Goal: Information Seeking & Learning: Stay updated

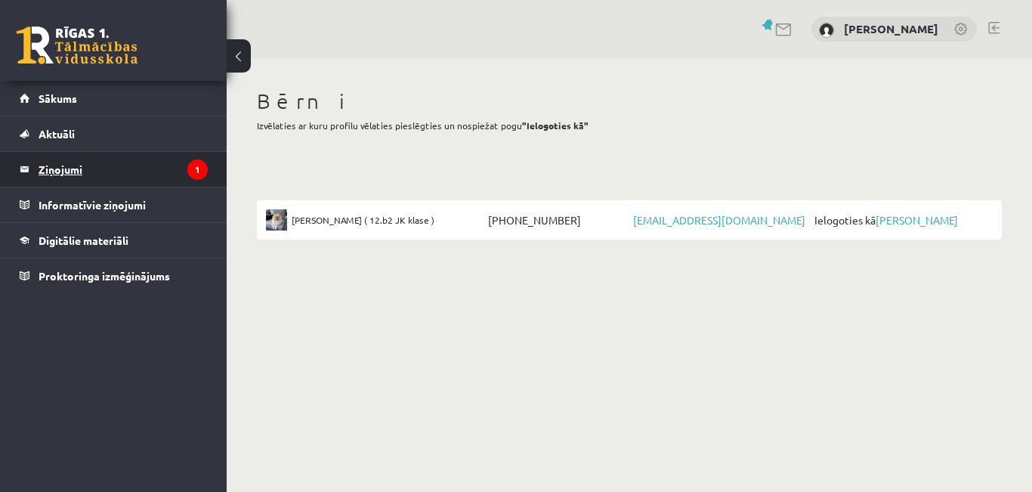
click at [61, 174] on legend "Ziņojumi 1" at bounding box center [123, 169] width 169 height 35
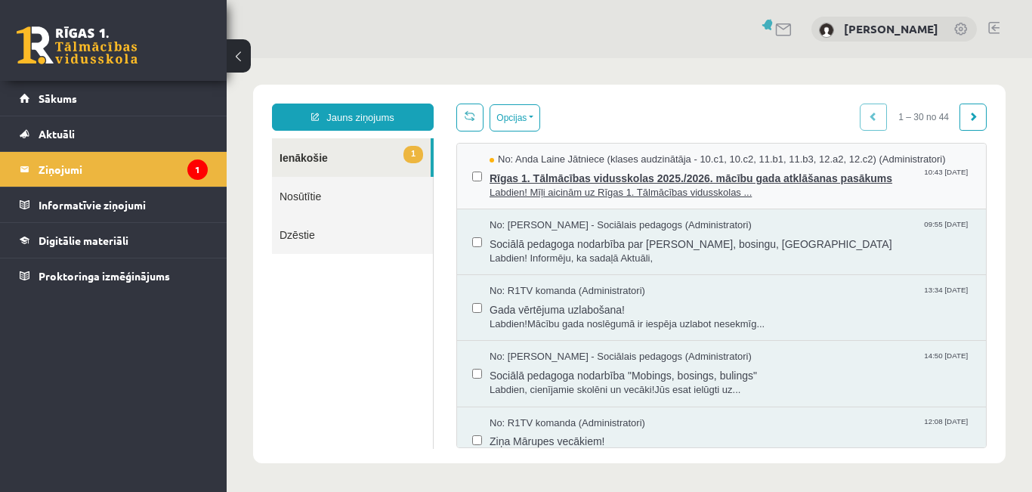
click at [752, 183] on span "Rīgas 1. Tālmācības vidusskolas 2025./2026. mācību gada atklāšanas pasākums" at bounding box center [730, 176] width 481 height 19
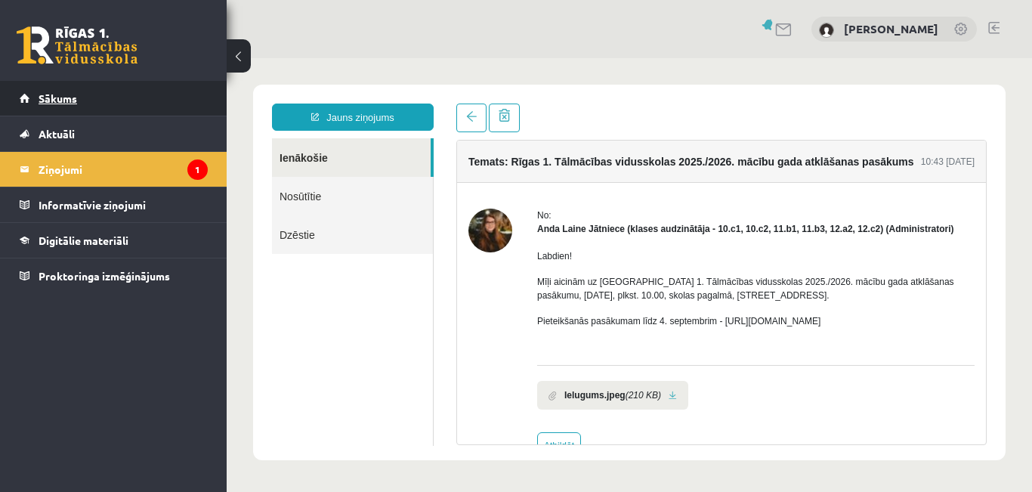
click at [48, 98] on span "Sākums" at bounding box center [58, 98] width 39 height 14
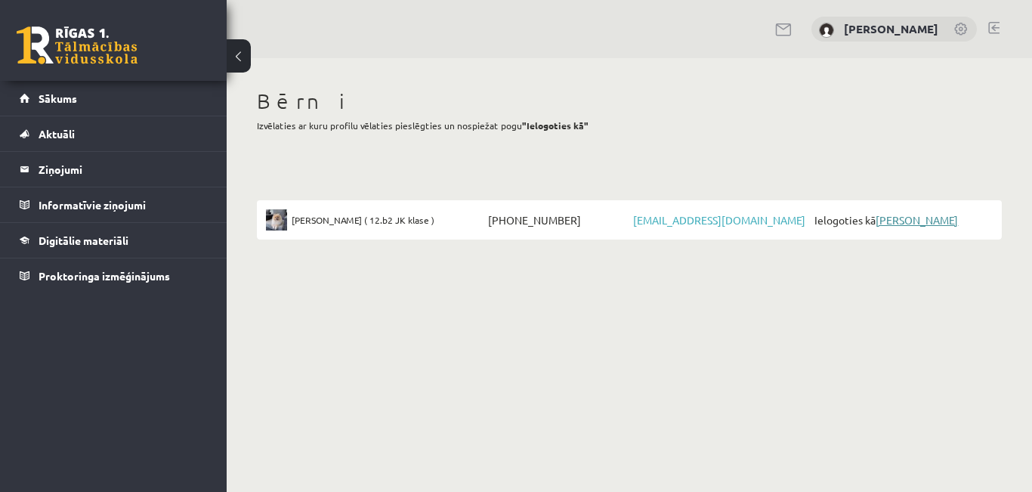
click at [926, 218] on link "[PERSON_NAME]" at bounding box center [917, 220] width 82 height 14
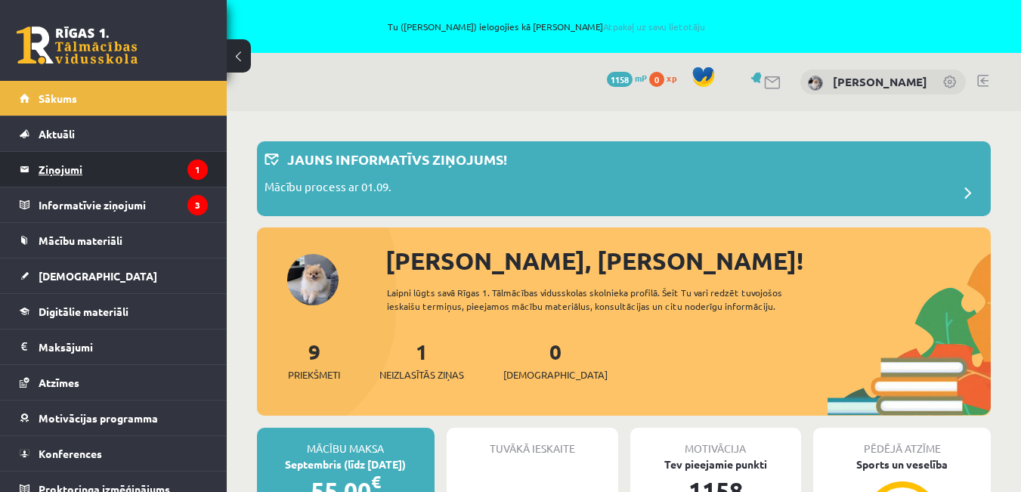
click at [57, 175] on legend "Ziņojumi 1" at bounding box center [123, 169] width 169 height 35
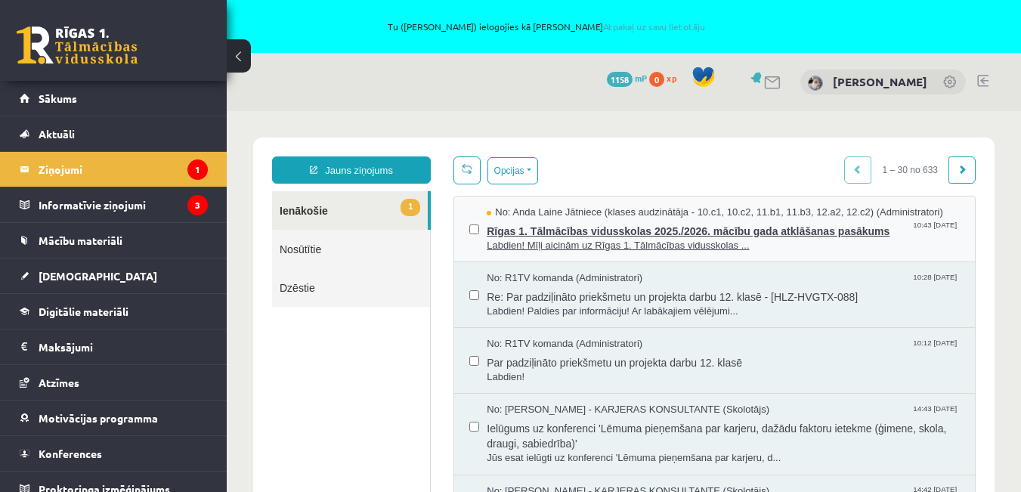
click at [635, 231] on span "Rīgas 1. Tālmācības vidusskolas 2025./2026. mācību gada atklāšanas pasākums" at bounding box center [723, 229] width 473 height 19
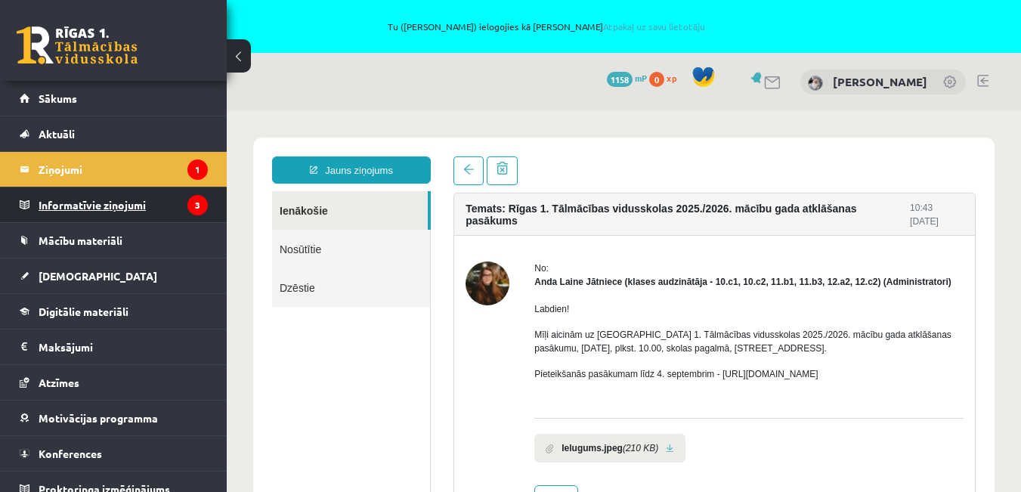
click at [153, 209] on legend "Informatīvie ziņojumi 3" at bounding box center [123, 204] width 169 height 35
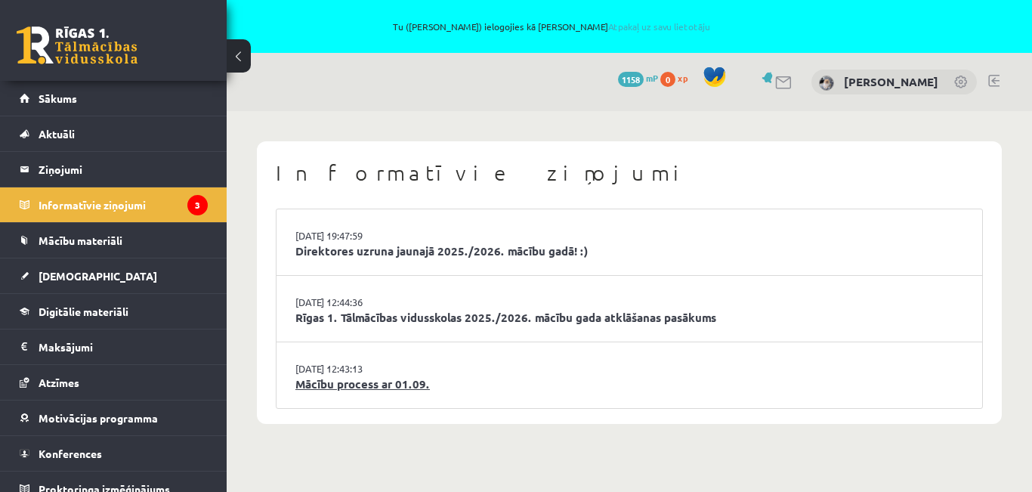
click at [373, 388] on link "Mācību process ar 01.09." at bounding box center [630, 384] width 668 height 17
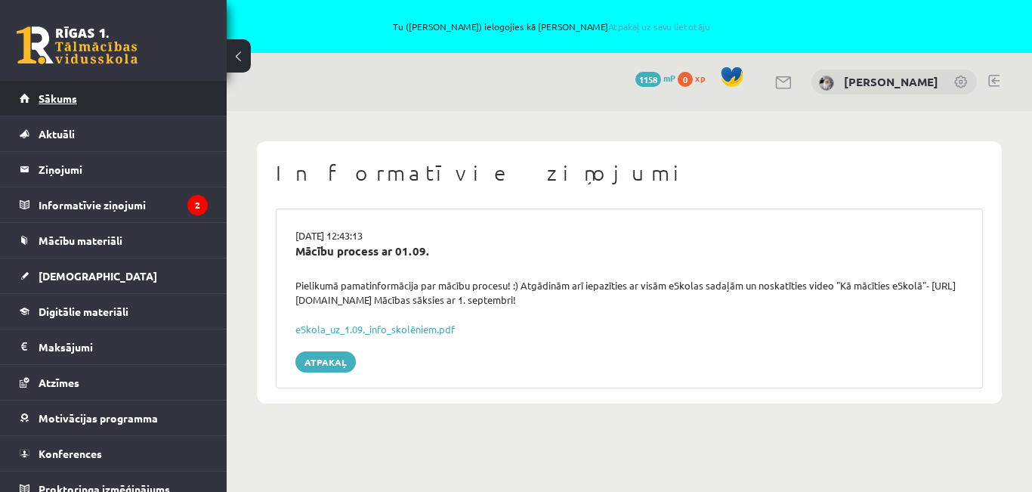
click at [61, 97] on span "Sākums" at bounding box center [58, 98] width 39 height 14
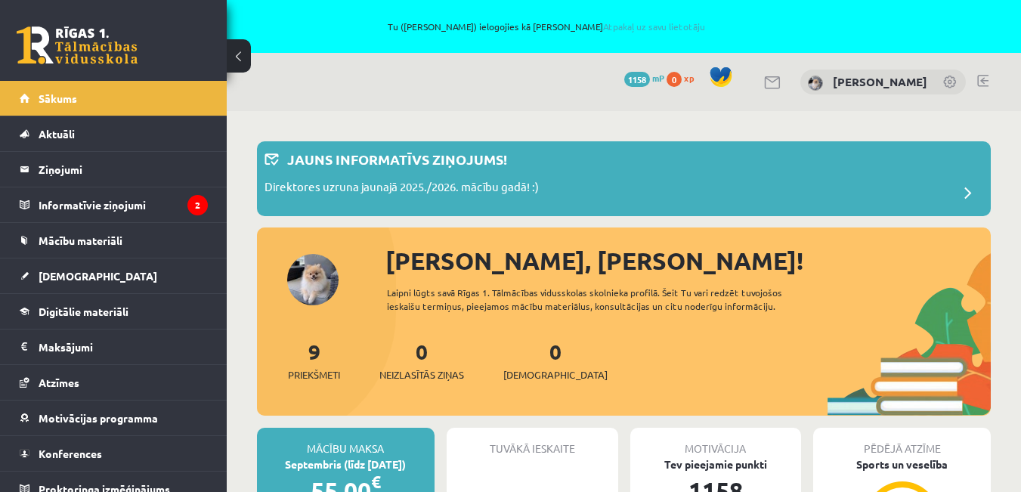
click at [985, 79] on link at bounding box center [982, 81] width 11 height 12
